Goal: Information Seeking & Learning: Learn about a topic

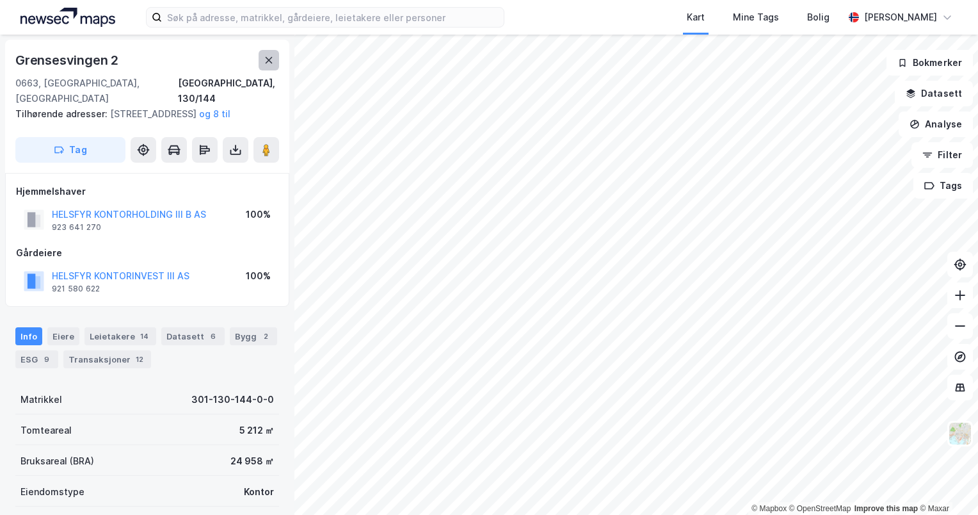
click at [267, 50] on button at bounding box center [269, 60] width 20 height 20
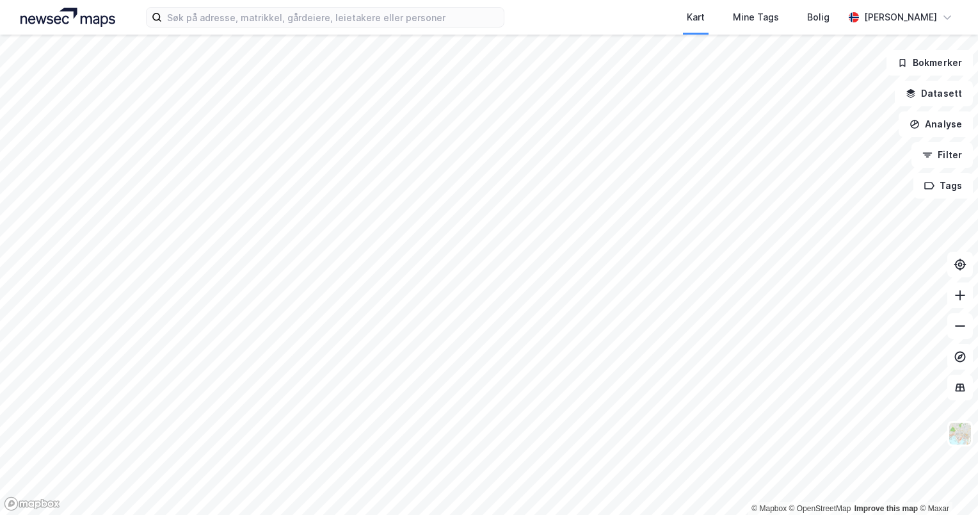
click at [369, 515] on html "Kart Mine Tags Bolig [PERSON_NAME] © Mapbox © OpenStreetMap Improve this map © …" at bounding box center [489, 257] width 978 height 515
